Goal: Check status

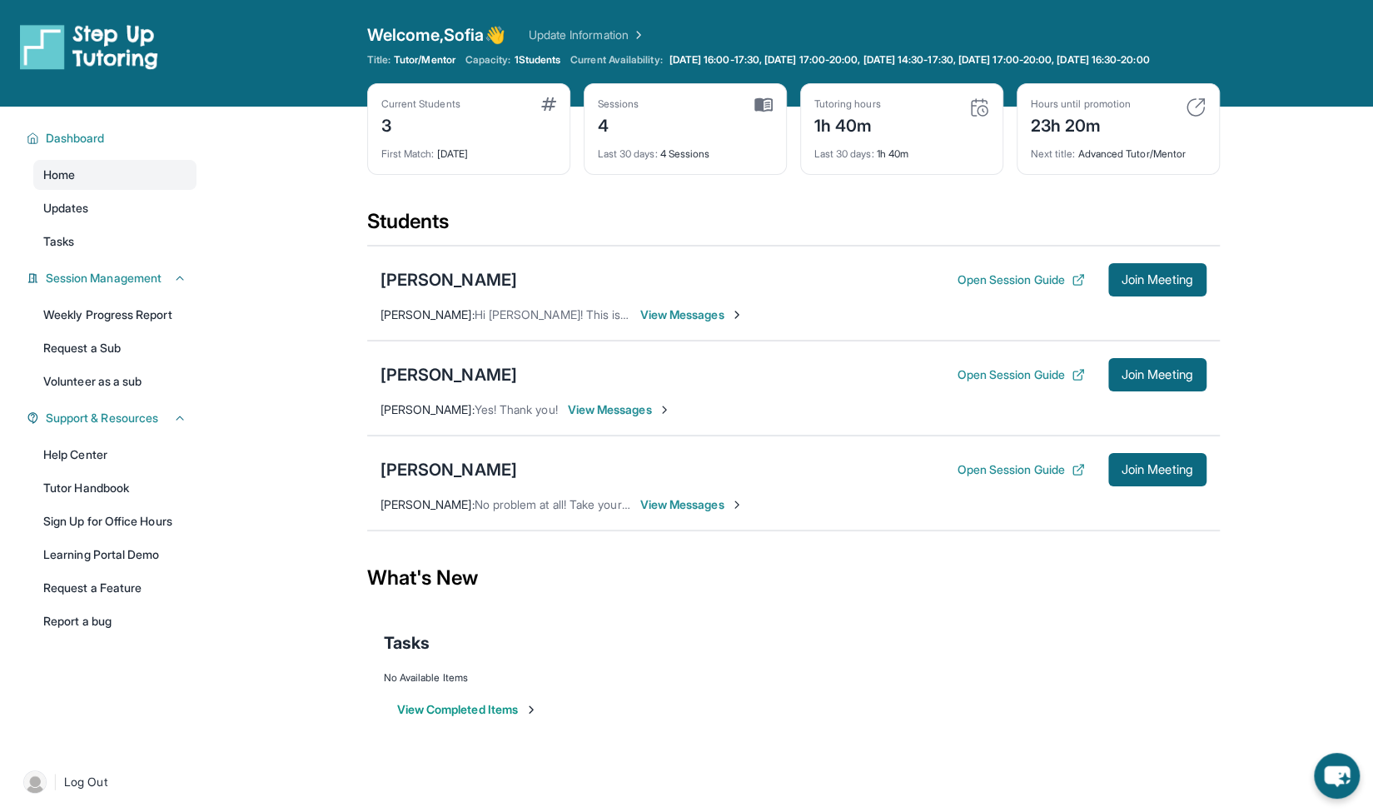
click at [601, 129] on div "4" at bounding box center [619, 124] width 42 height 27
click at [478, 472] on div "[PERSON_NAME]" at bounding box center [448, 469] width 137 height 23
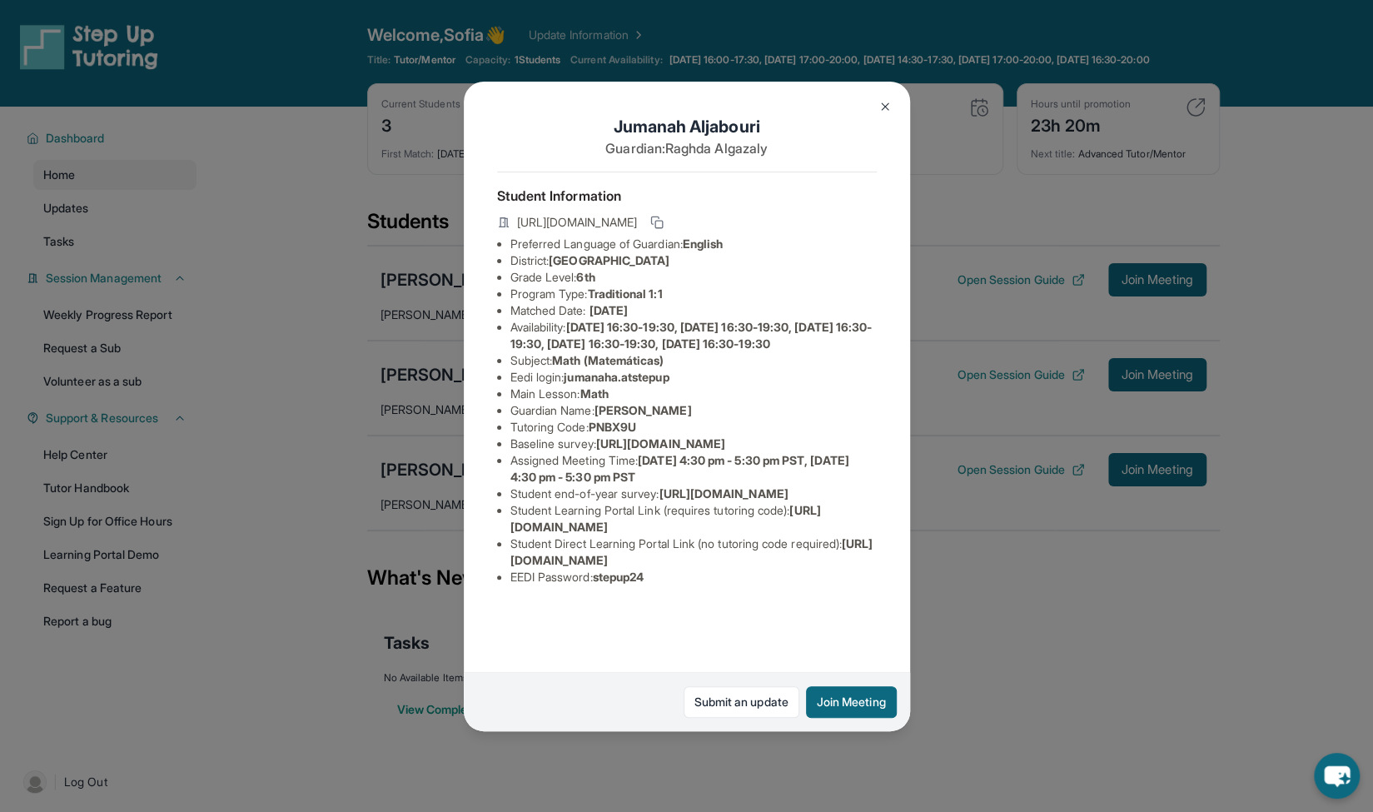
scroll to position [92, 0]
click at [983, 639] on div "[PERSON_NAME] Guardian: [PERSON_NAME] Student Information [URL][DOMAIN_NAME] Pr…" at bounding box center [686, 406] width 1373 height 812
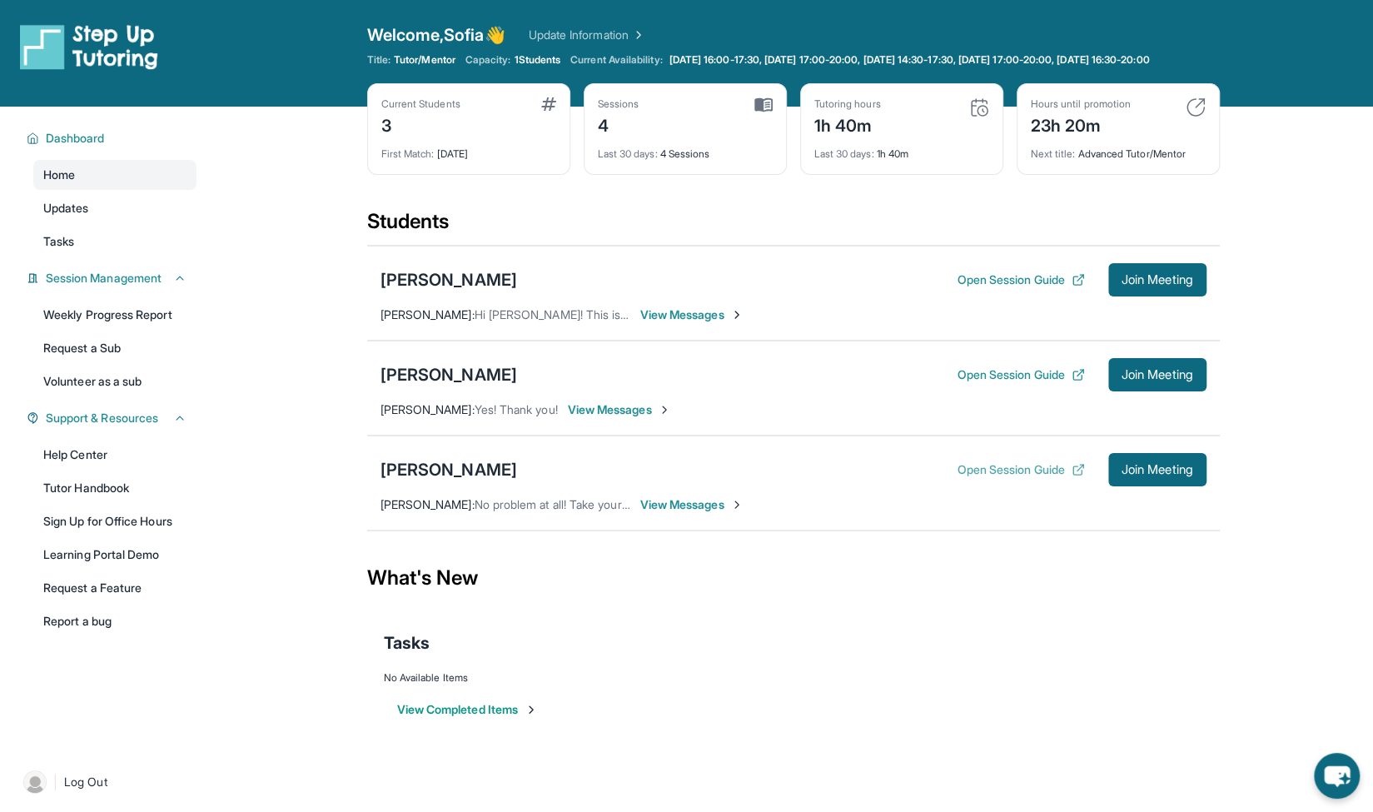
click at [1034, 478] on button "Open Session Guide" at bounding box center [1020, 469] width 127 height 17
click at [156, 330] on link "Weekly Progress Report" at bounding box center [114, 315] width 163 height 30
click at [69, 216] on span "Updates" at bounding box center [66, 208] width 46 height 17
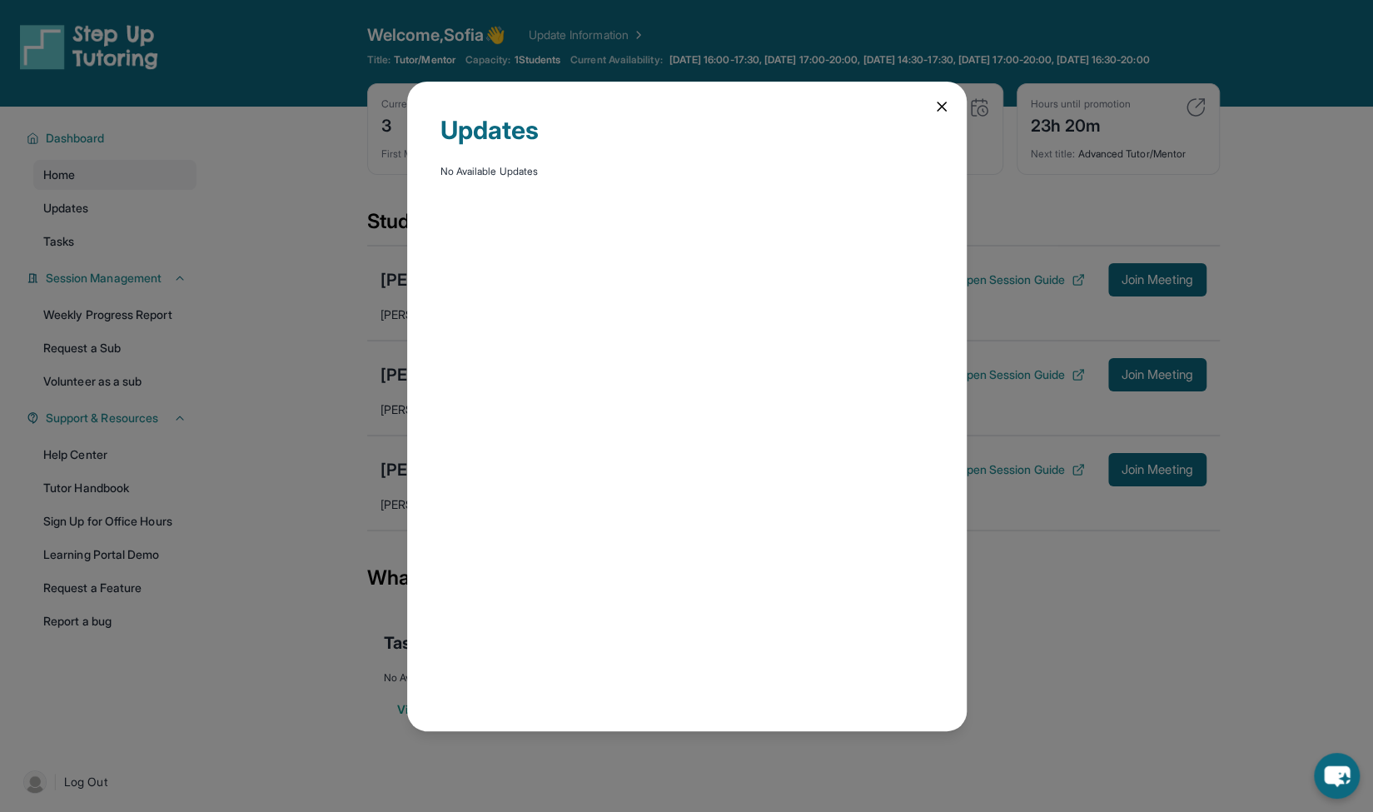
click at [311, 204] on div "Updates No Available Updates" at bounding box center [686, 406] width 1373 height 812
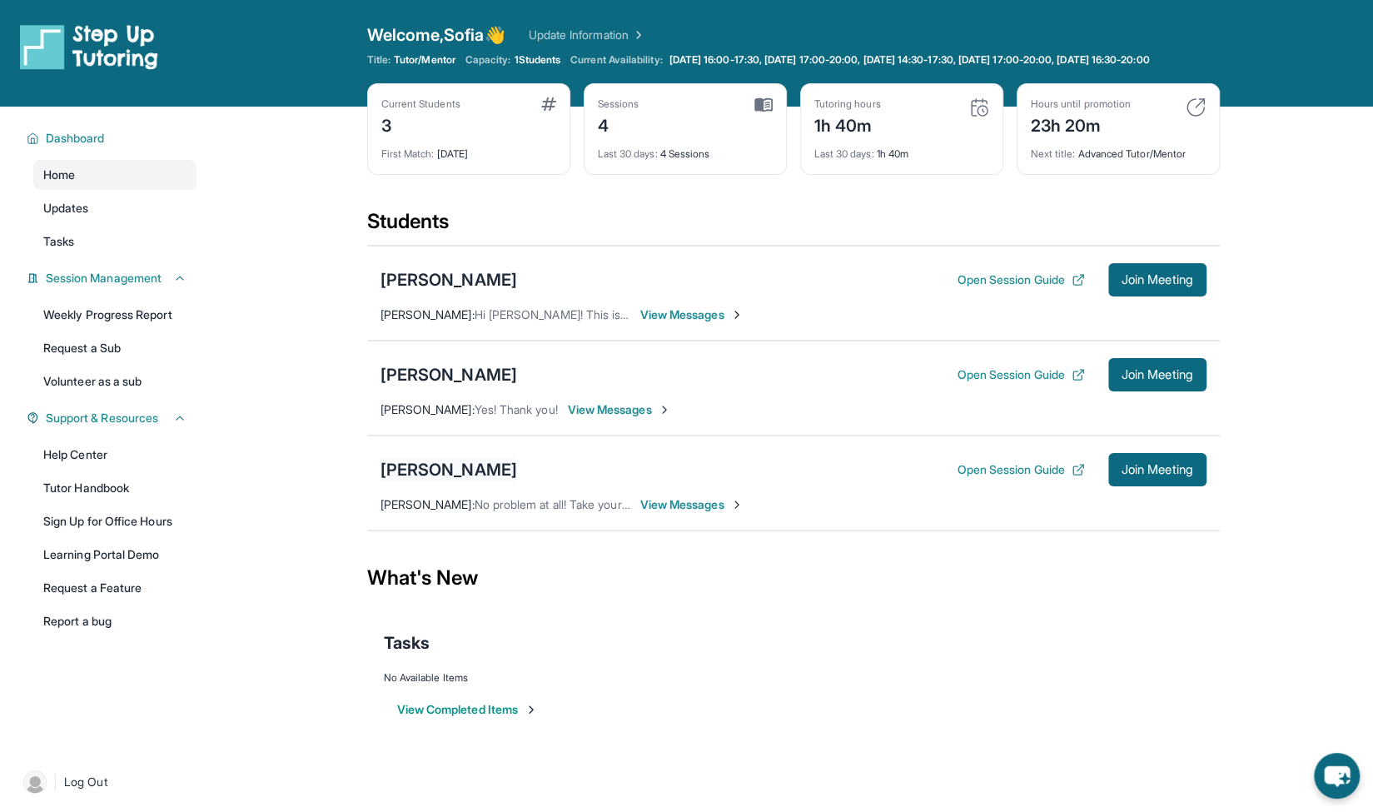
click at [490, 478] on div "[PERSON_NAME]" at bounding box center [448, 469] width 137 height 23
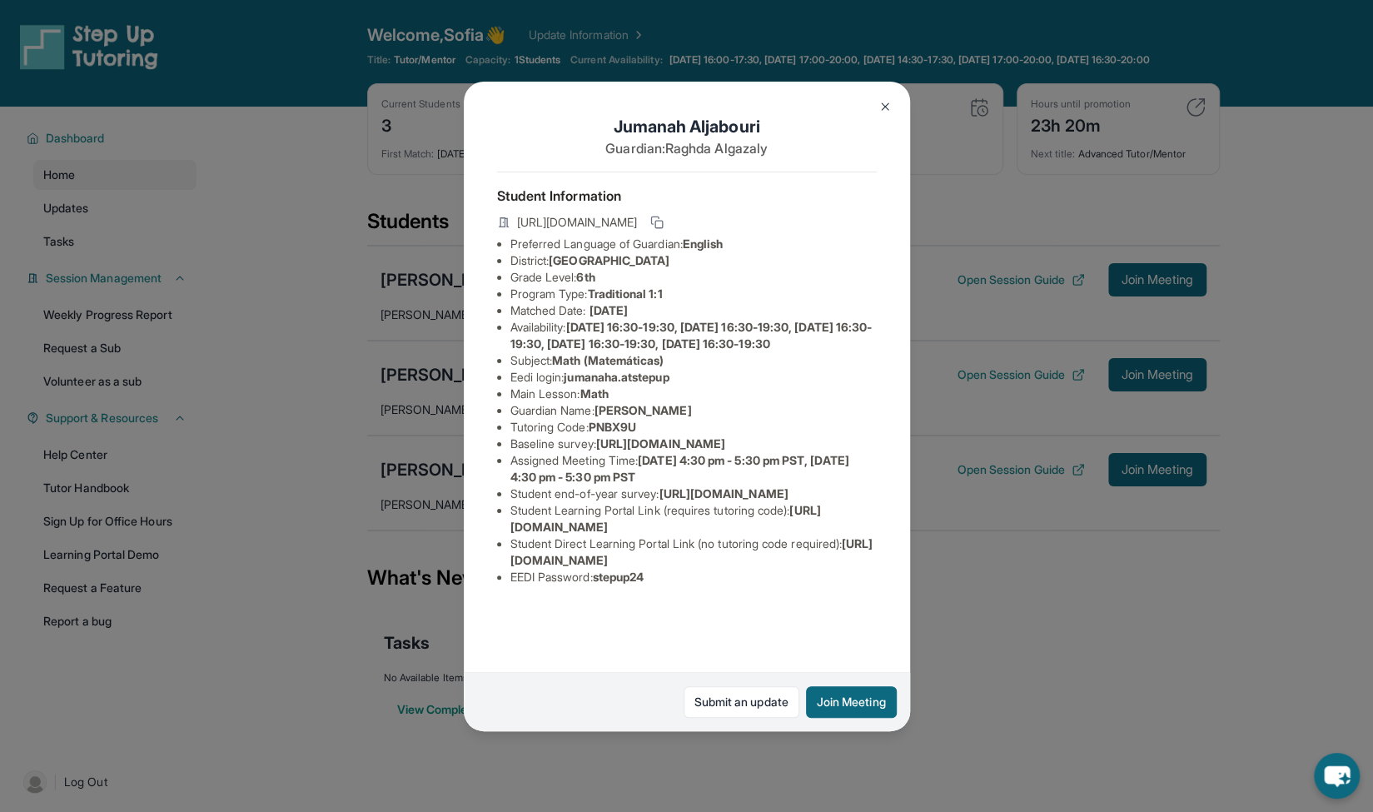
click at [972, 330] on div "[PERSON_NAME] Guardian: [PERSON_NAME] Student Information [URL][DOMAIN_NAME] Pr…" at bounding box center [686, 406] width 1373 height 812
